Goal: Information Seeking & Learning: Understand process/instructions

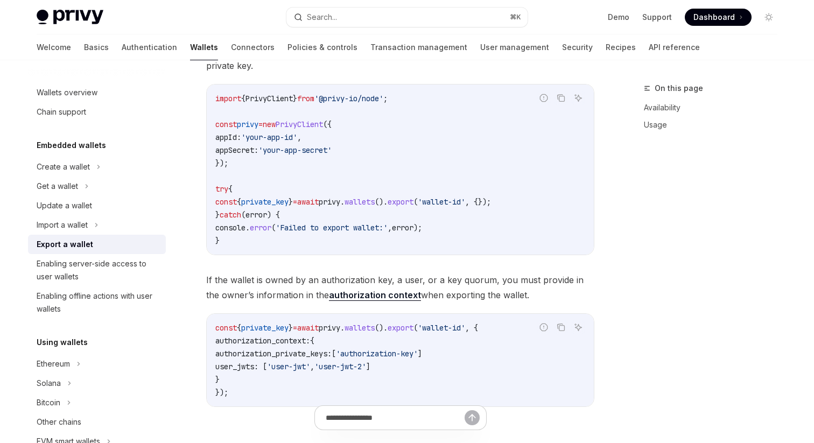
scroll to position [435, 0]
drag, startPoint x: 220, startPoint y: 202, endPoint x: 457, endPoint y: 202, distance: 236.5
click at [457, 202] on span "const { private_key } = await privy . wallets (). export ( 'wallet-id' , {});" at bounding box center [353, 203] width 276 height 10
click at [457, 202] on span "'wallet-id'" at bounding box center [441, 203] width 47 height 10
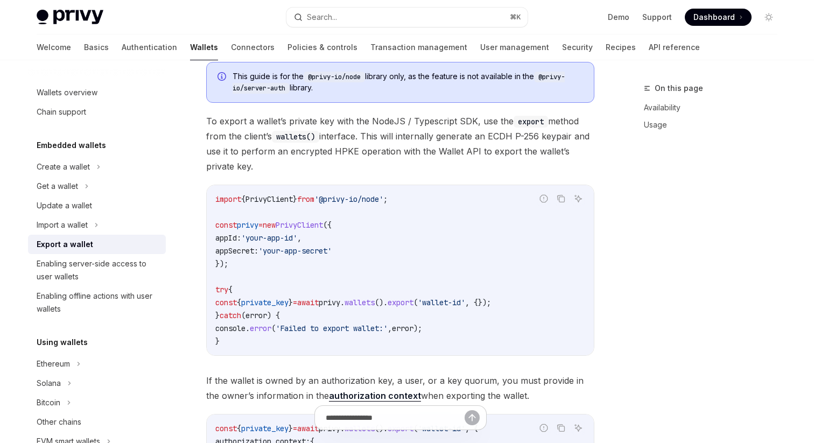
scroll to position [332, 0]
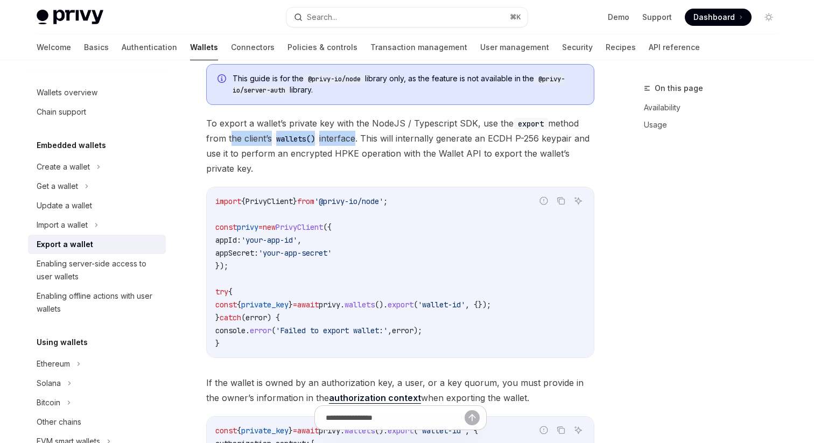
drag, startPoint x: 228, startPoint y: 139, endPoint x: 358, endPoint y: 142, distance: 129.8
click at [358, 142] on span "To export a wallet’s private key with the NodeJS / Typescript SDK, use the expo…" at bounding box center [400, 146] width 388 height 60
drag, startPoint x: 381, startPoint y: 137, endPoint x: 430, endPoint y: 137, distance: 48.5
click at [430, 137] on span "To export a wallet’s private key with the NodeJS / Typescript SDK, use the expo…" at bounding box center [400, 146] width 388 height 60
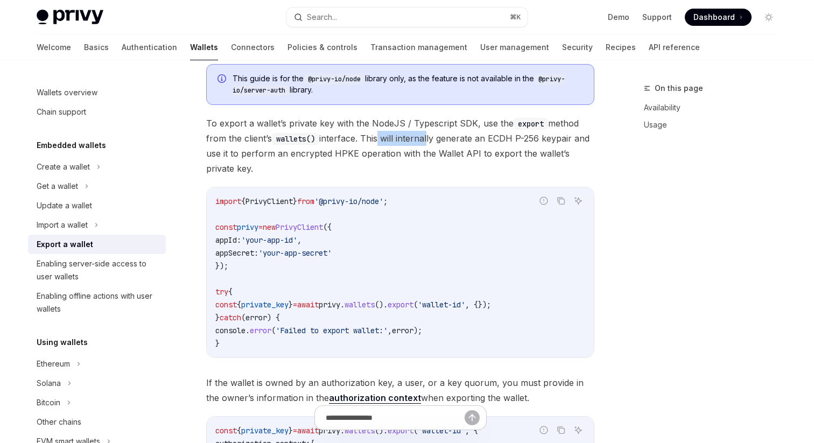
click at [430, 137] on span "To export a wallet’s private key with the NodeJS / Typescript SDK, use the expo…" at bounding box center [400, 146] width 388 height 60
drag, startPoint x: 211, startPoint y: 155, endPoint x: 365, endPoint y: 154, distance: 153.5
click at [365, 155] on span "To export a wallet’s private key with the NodeJS / Typescript SDK, use the expo…" at bounding box center [400, 146] width 388 height 60
click at [365, 154] on span "To export a wallet’s private key with the NodeJS / Typescript SDK, use the expo…" at bounding box center [400, 146] width 388 height 60
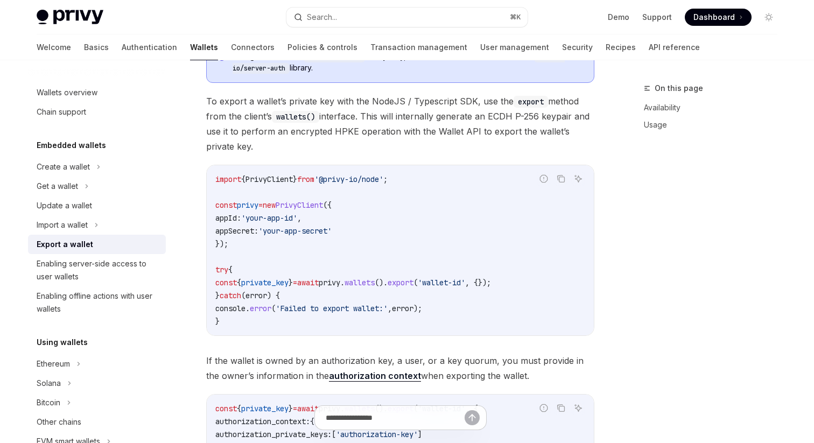
scroll to position [355, 0]
click at [372, 159] on div "This guide is for the @privy-io/node library only, as the feature is not availa…" at bounding box center [400, 269] width 388 height 472
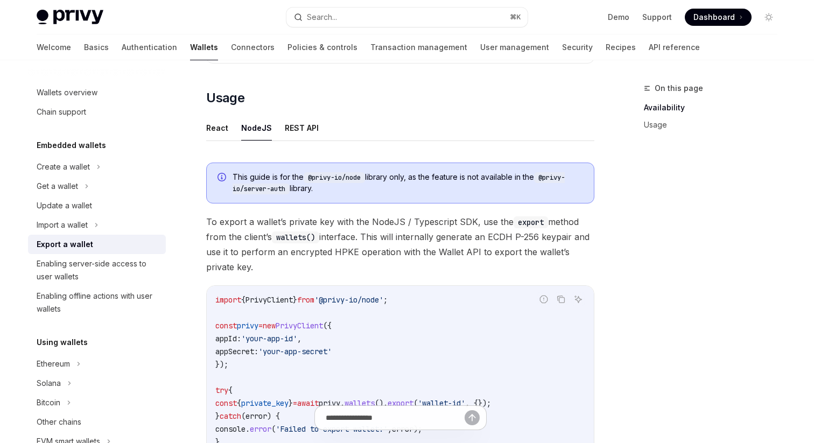
scroll to position [222, 0]
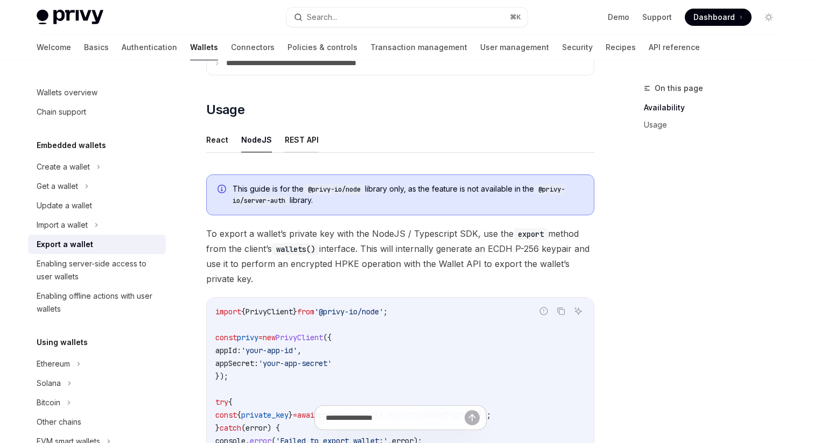
click at [311, 137] on button "REST API" at bounding box center [302, 139] width 34 height 25
type textarea "*"
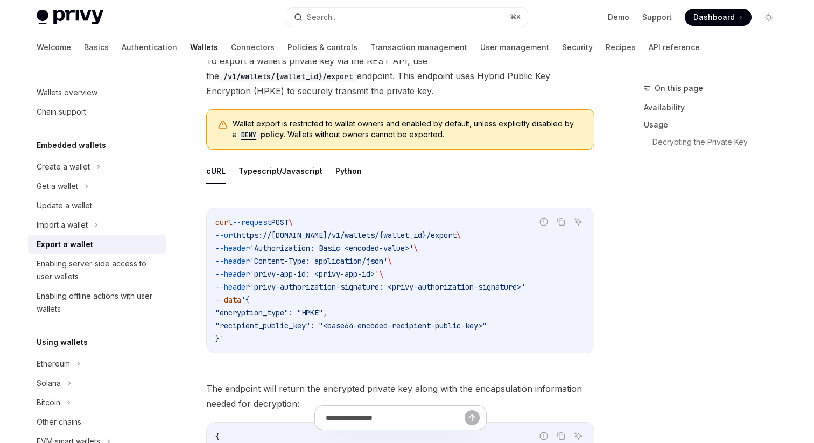
scroll to position [336, 0]
